Goal: Register for event/course

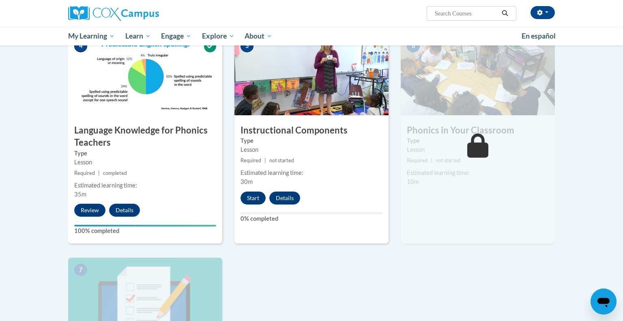
scroll to position [390, 0]
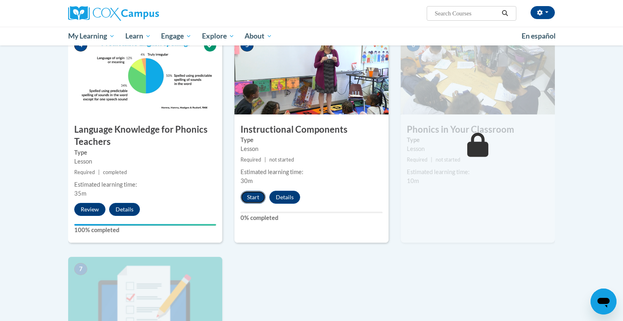
click at [247, 196] on button "Start" at bounding box center [252, 197] width 25 height 13
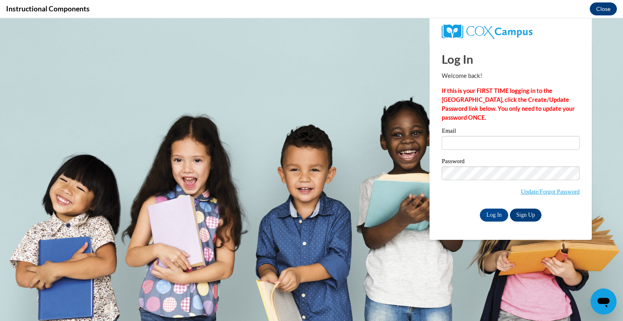
scroll to position [0, 0]
click at [469, 148] on input "Email" at bounding box center [510, 143] width 138 height 14
type input "loroffa@swallowschool.org"
click at [480, 208] on input "Log In" at bounding box center [494, 214] width 28 height 13
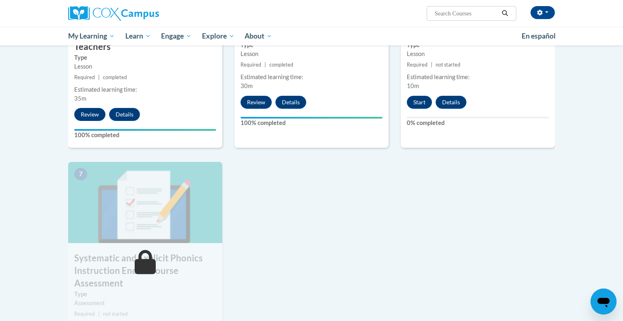
scroll to position [512, 0]
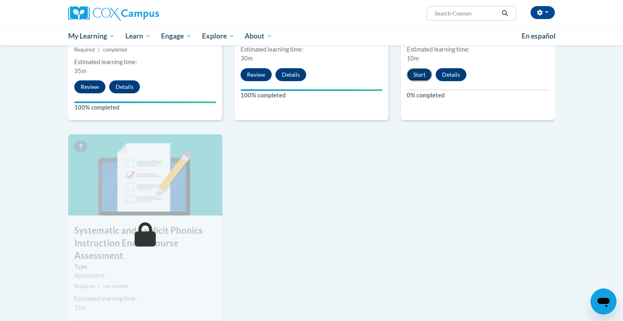
click at [423, 73] on button "Start" at bounding box center [419, 74] width 25 height 13
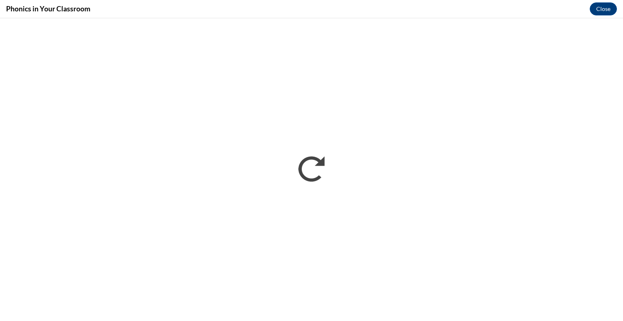
scroll to position [0, 0]
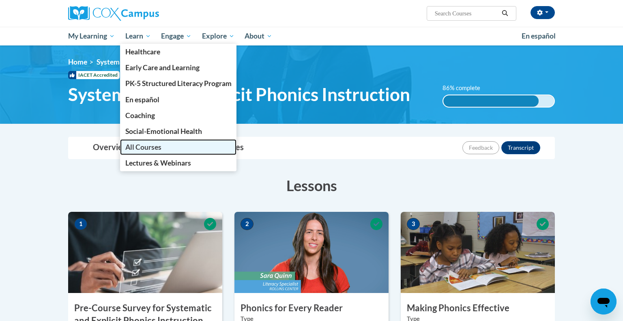
click at [148, 150] on span "All Courses" at bounding box center [143, 147] width 36 height 9
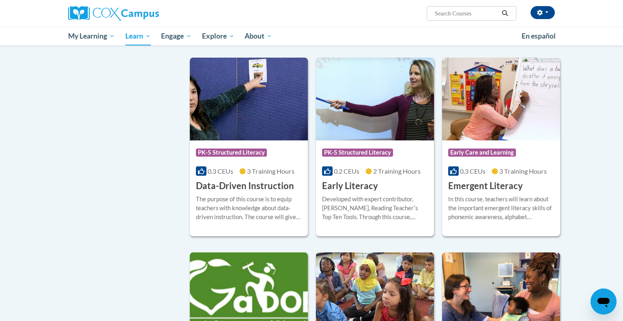
scroll to position [765, 0]
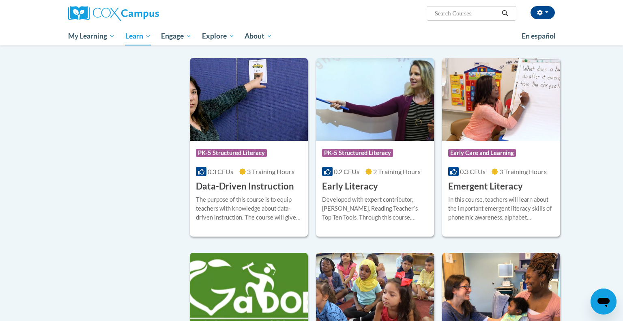
click at [400, 193] on div "Course Category: PK-5 Structured Literacy 0.2 CEUs 2 Training Hours COURSE Earl…" at bounding box center [375, 167] width 118 height 52
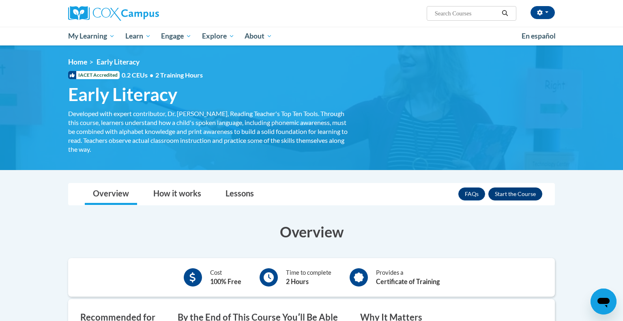
click at [509, 191] on button "Enroll" at bounding box center [515, 193] width 54 height 13
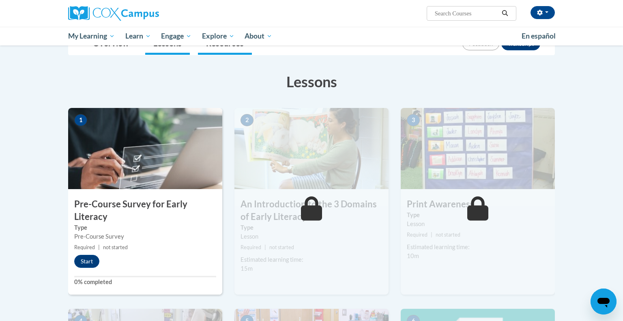
scroll to position [108, 0]
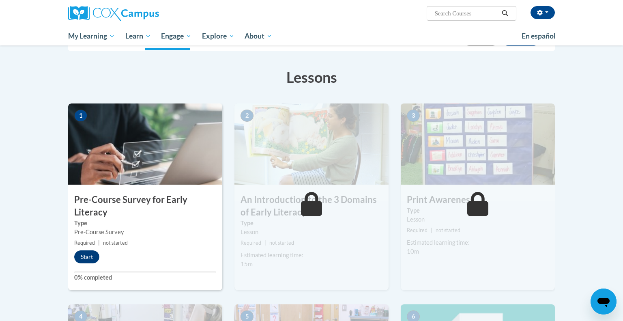
click at [85, 259] on button "Start" at bounding box center [86, 256] width 25 height 13
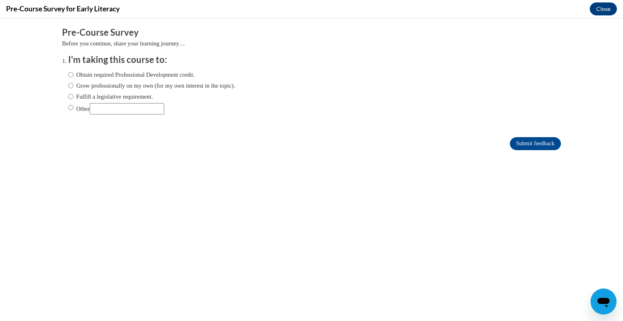
scroll to position [0, 0]
click at [70, 107] on input "Other" at bounding box center [70, 107] width 5 height 9
radio input "true"
click at [535, 148] on input "Submit feedback" at bounding box center [535, 143] width 51 height 13
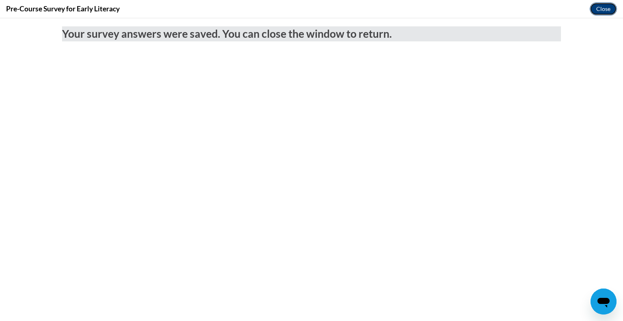
click at [605, 6] on button "Close" at bounding box center [602, 8] width 27 height 13
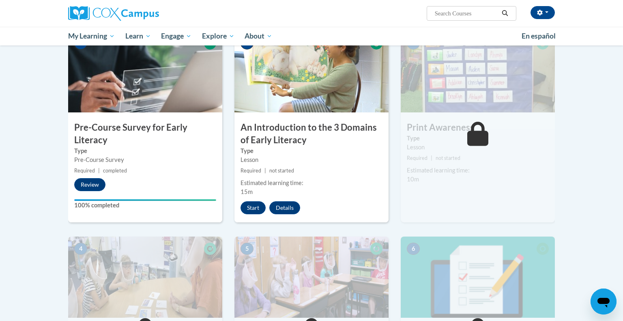
scroll to position [192, 0]
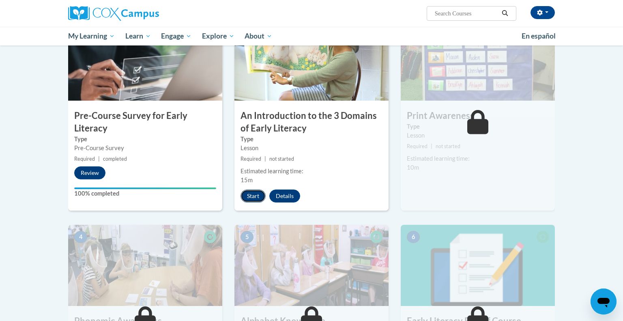
click at [253, 199] on button "Start" at bounding box center [252, 195] width 25 height 13
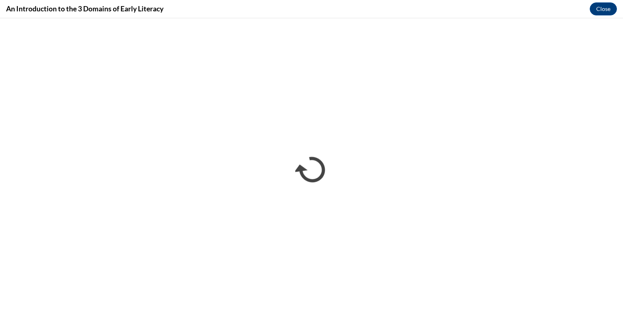
scroll to position [0, 0]
